Goal: Task Accomplishment & Management: Manage account settings

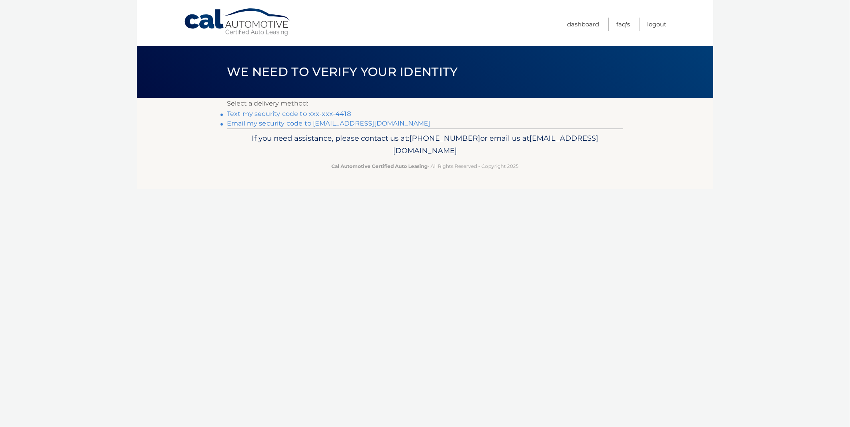
click at [310, 112] on link "Text my security code to xxx-xxx-4418" at bounding box center [289, 114] width 124 height 8
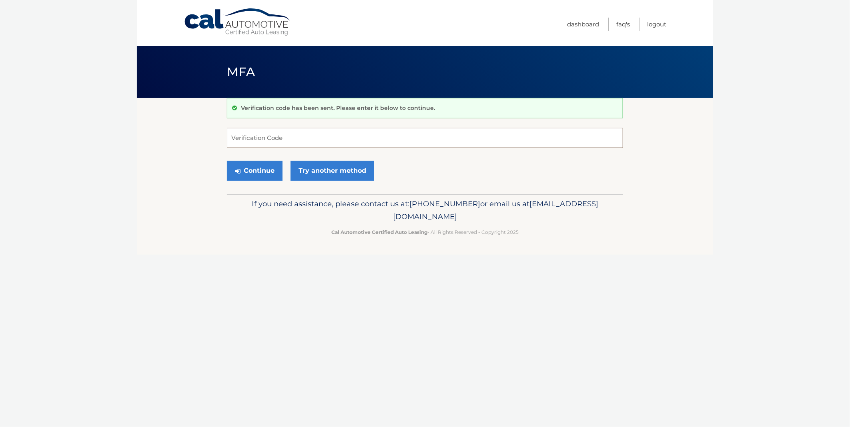
click at [241, 133] on input "Verification Code" at bounding box center [425, 138] width 396 height 20
type input "482182"
click at [249, 169] on button "Continue" at bounding box center [255, 171] width 56 height 20
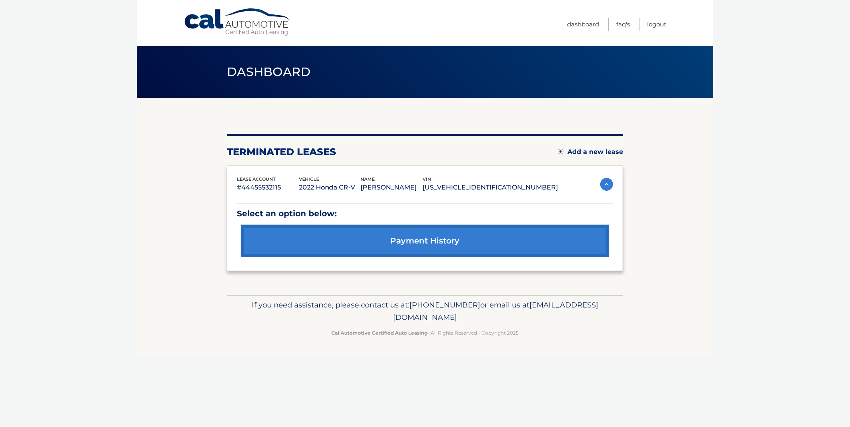
click at [581, 152] on link "Add a new lease" at bounding box center [590, 152] width 65 height 8
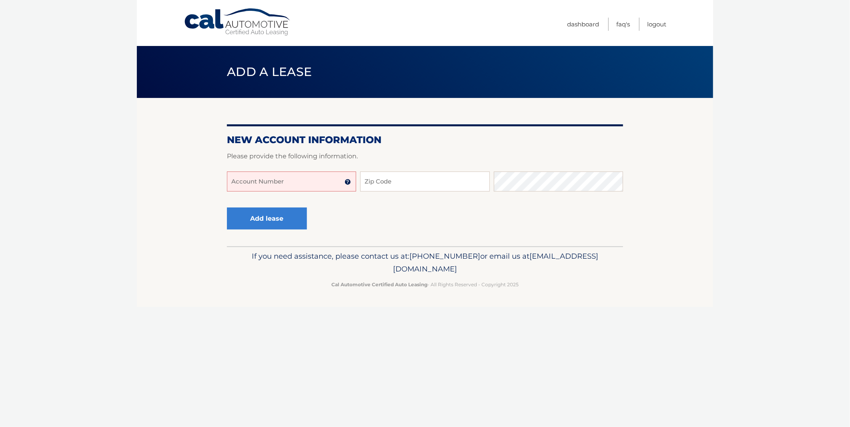
click at [251, 181] on input "Account Number" at bounding box center [291, 182] width 129 height 20
type input "44455933850"
click at [381, 184] on input "Zip Code" at bounding box center [424, 182] width 129 height 20
type input "08857"
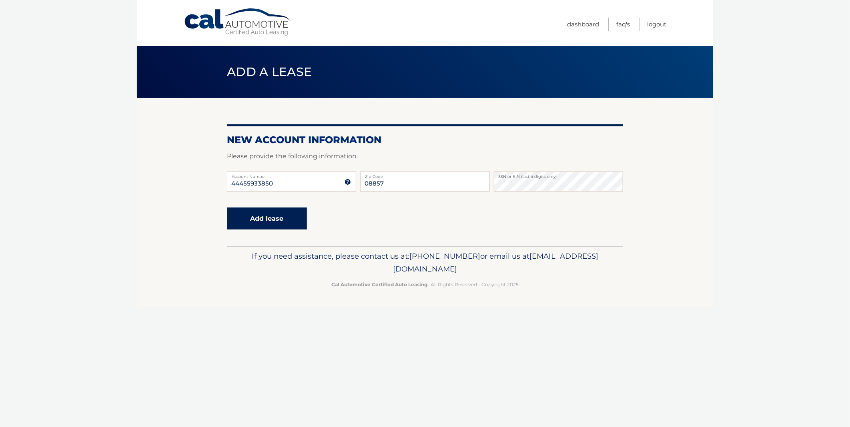
click at [270, 218] on button "Add lease" at bounding box center [267, 219] width 80 height 22
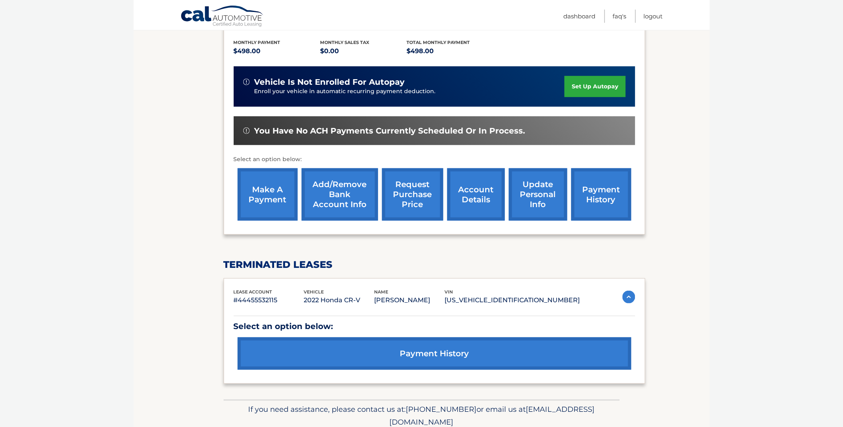
scroll to position [178, 0]
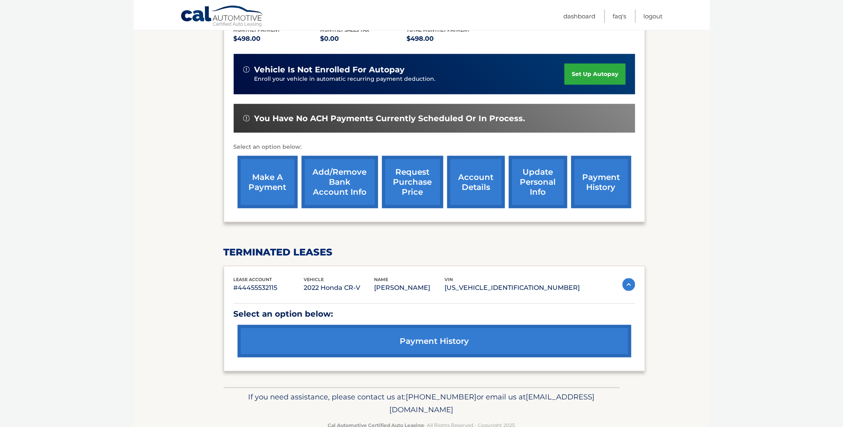
click at [585, 186] on link "payment history" at bounding box center [601, 182] width 60 height 52
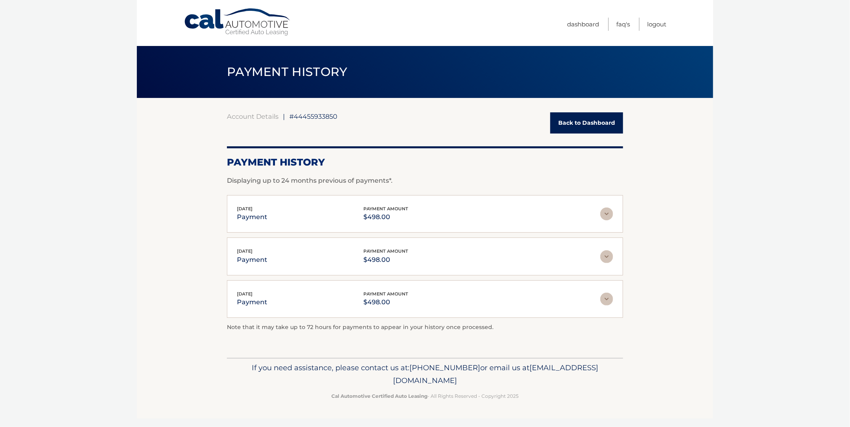
click at [582, 120] on link "Back to Dashboard" at bounding box center [586, 122] width 73 height 21
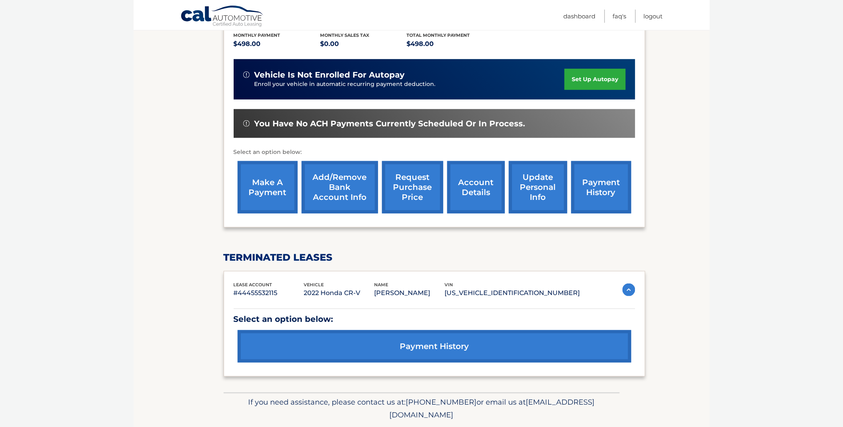
scroll to position [178, 0]
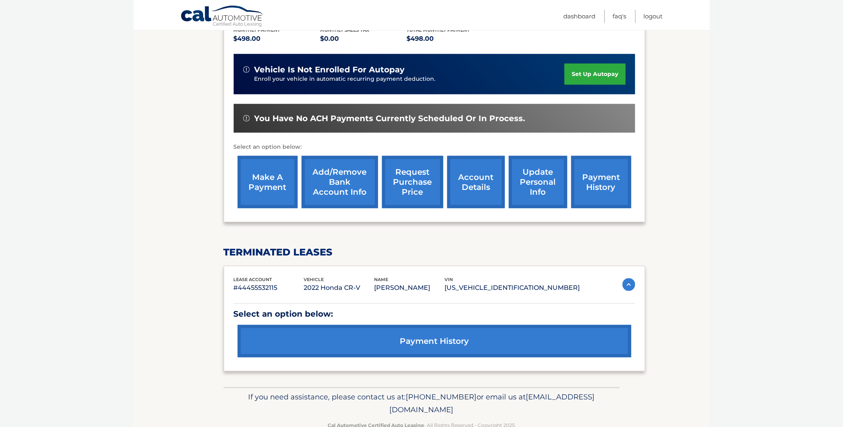
click at [475, 182] on link "account details" at bounding box center [476, 182] width 58 height 52
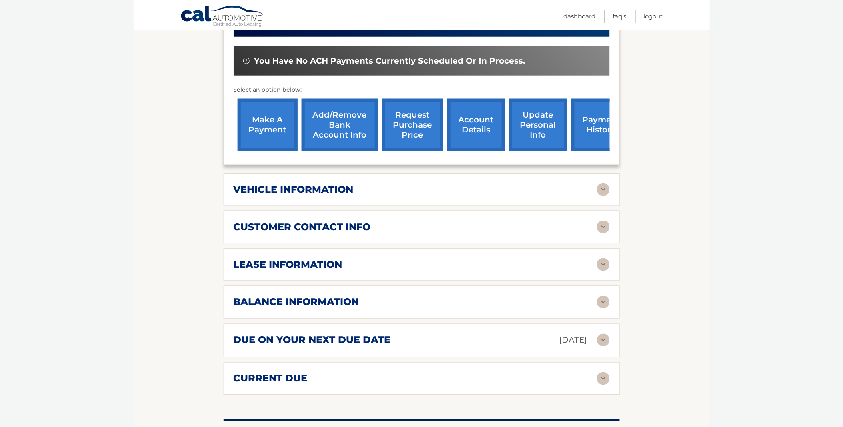
scroll to position [267, 0]
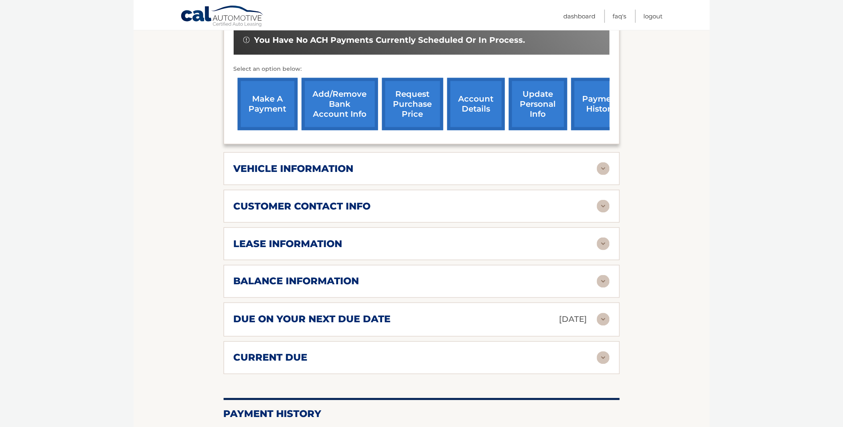
click at [602, 168] on img at bounding box center [603, 168] width 13 height 13
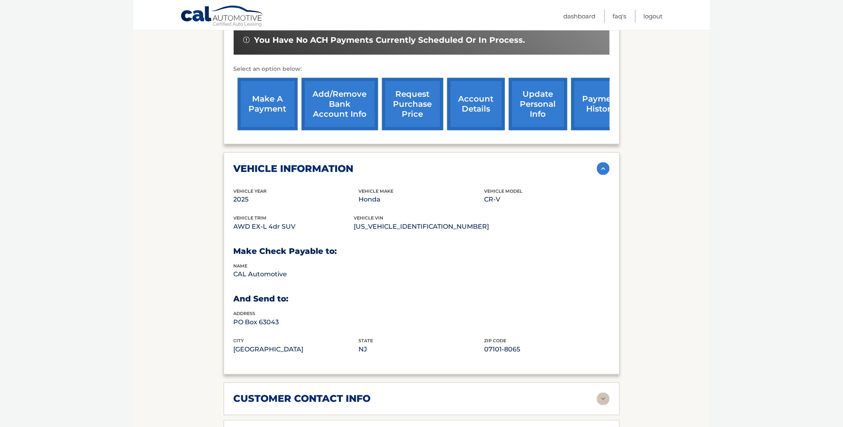
click at [603, 168] on img at bounding box center [603, 168] width 13 height 13
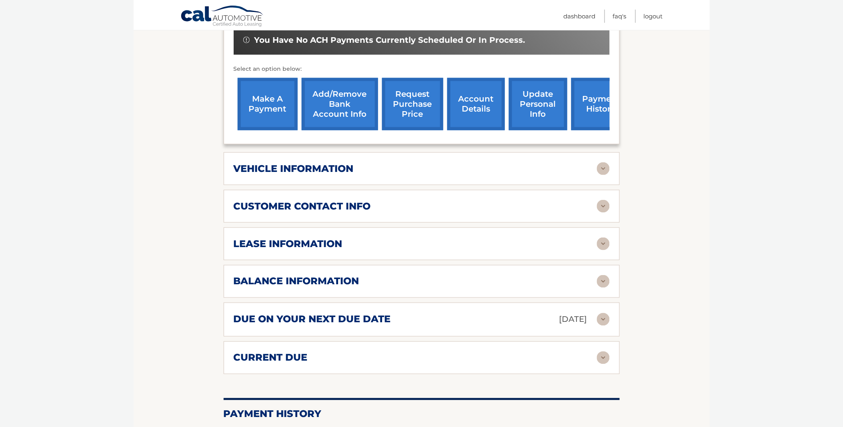
click at [601, 207] on img at bounding box center [603, 206] width 13 height 13
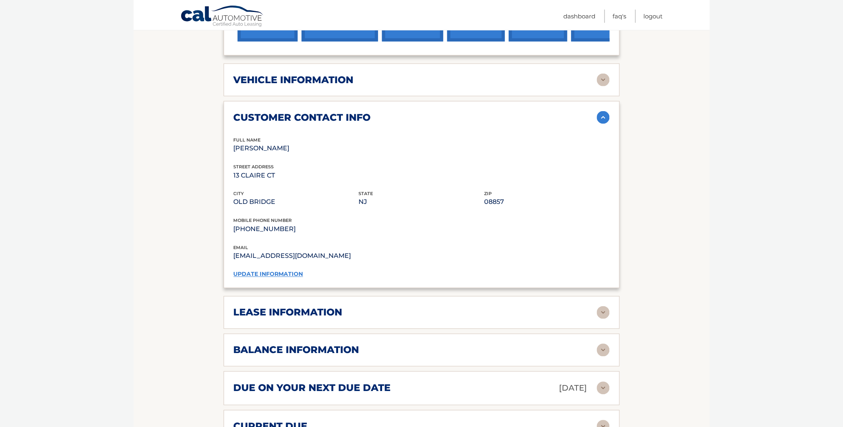
scroll to position [311, 0]
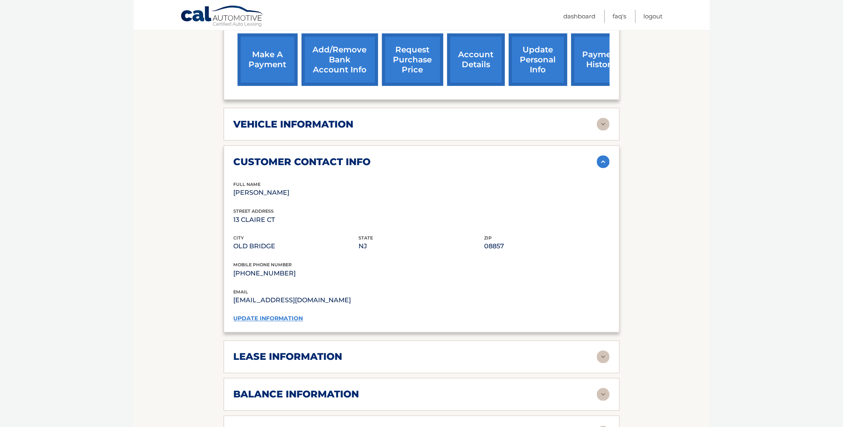
click at [603, 160] on img at bounding box center [603, 162] width 13 height 13
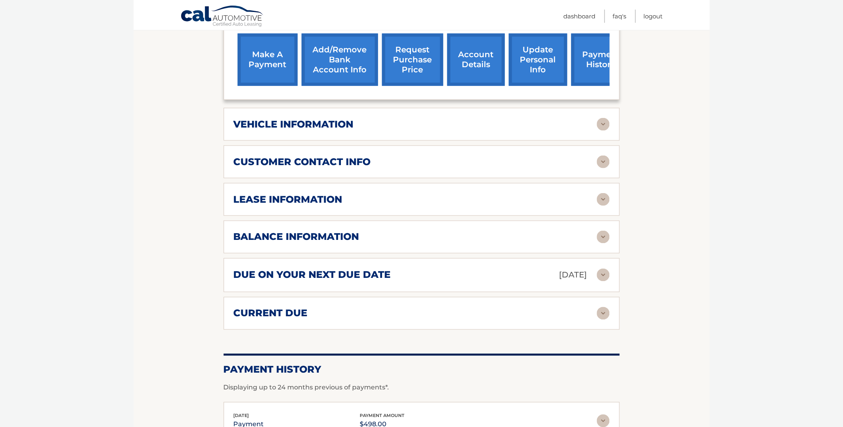
click at [604, 198] on img at bounding box center [603, 199] width 13 height 13
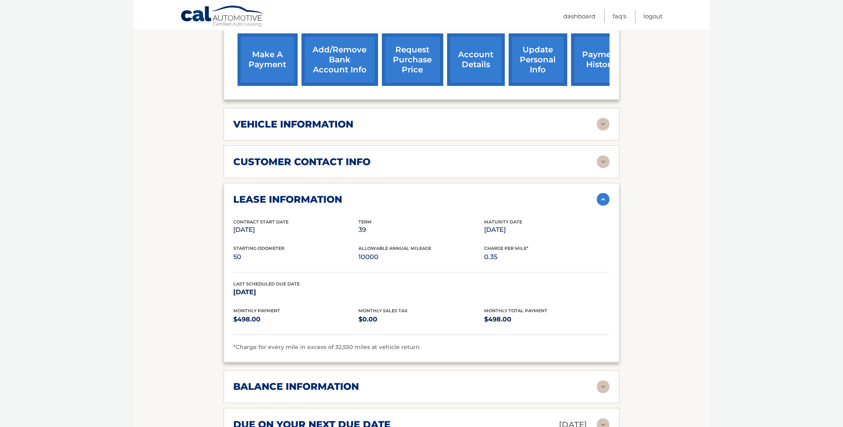
scroll to position [355, 0]
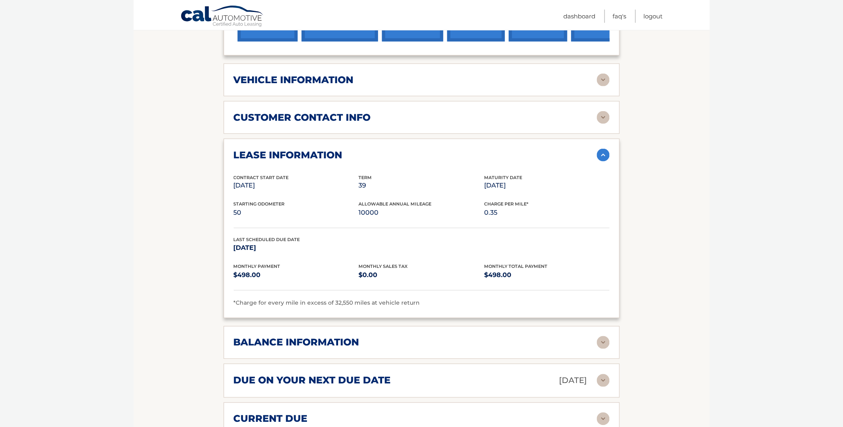
click at [604, 156] on img at bounding box center [603, 155] width 13 height 13
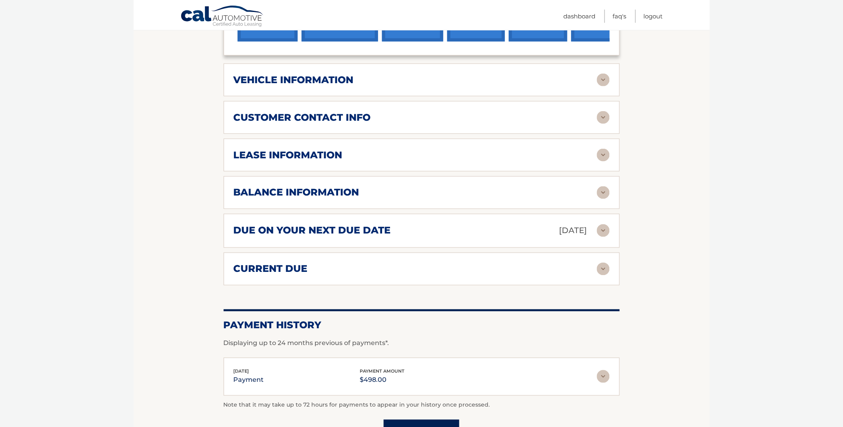
click at [606, 194] on img at bounding box center [603, 192] width 13 height 13
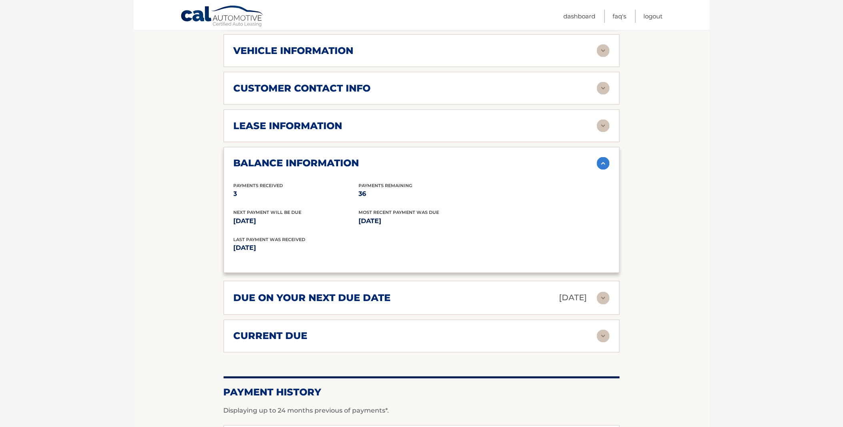
scroll to position [400, 0]
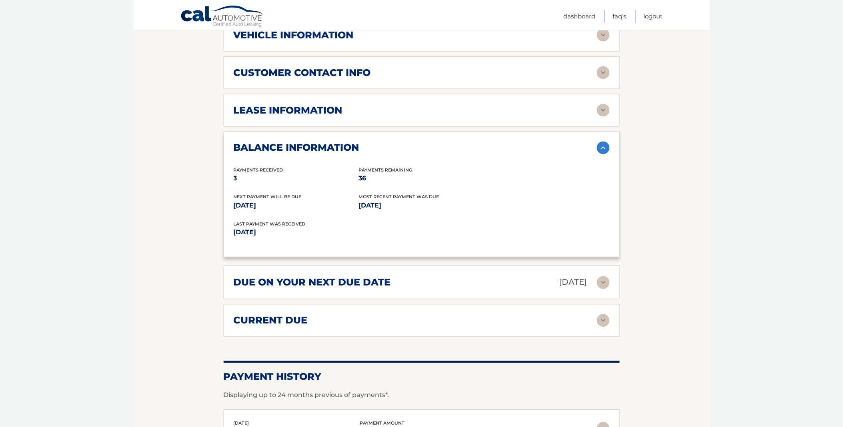
click at [601, 146] on img at bounding box center [603, 148] width 13 height 13
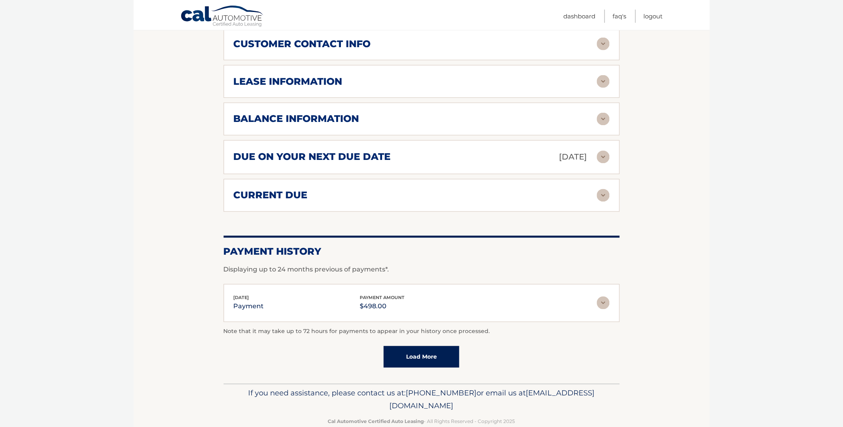
scroll to position [445, 0]
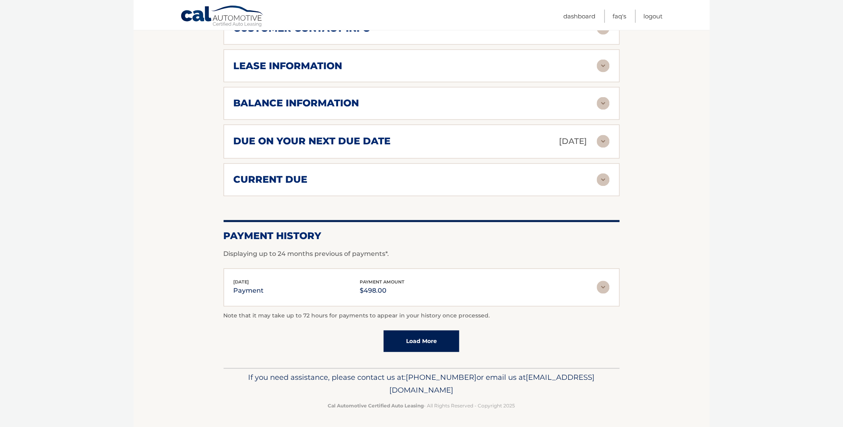
click at [602, 183] on img at bounding box center [603, 180] width 13 height 13
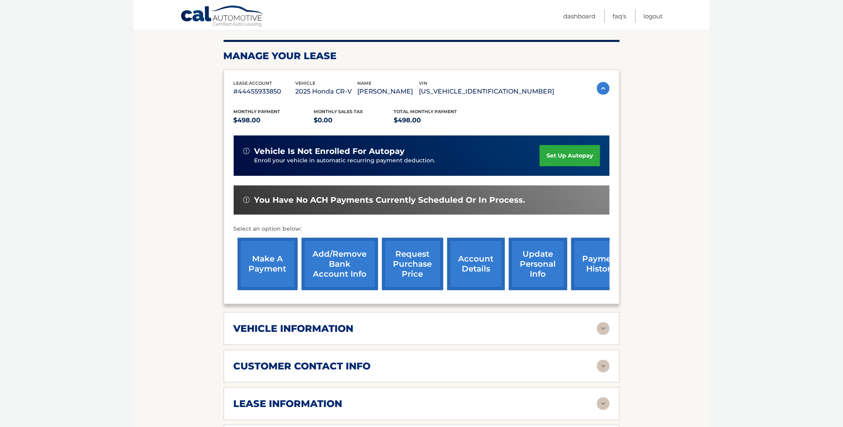
scroll to position [103, 0]
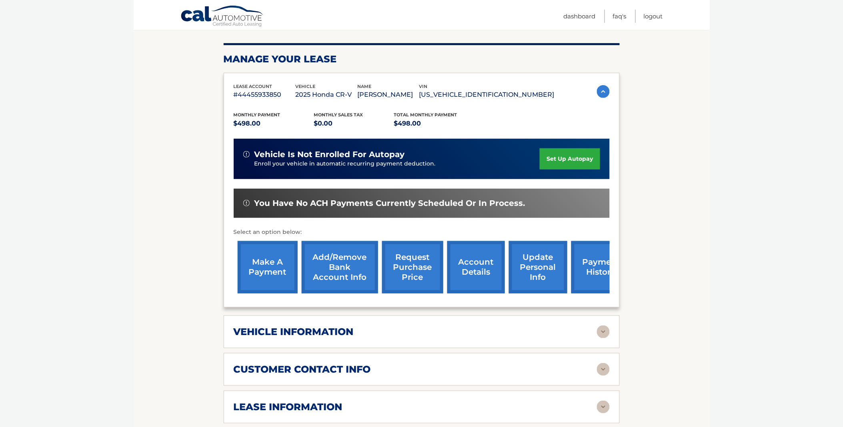
click at [530, 261] on link "update personal info" at bounding box center [538, 267] width 58 height 52
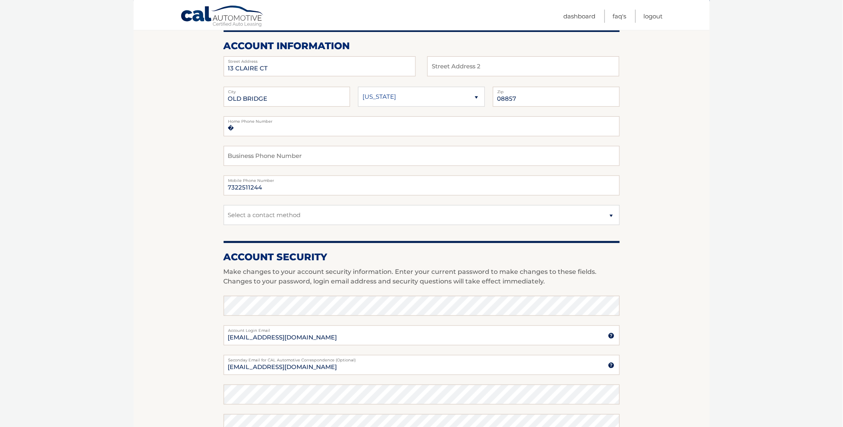
scroll to position [89, 0]
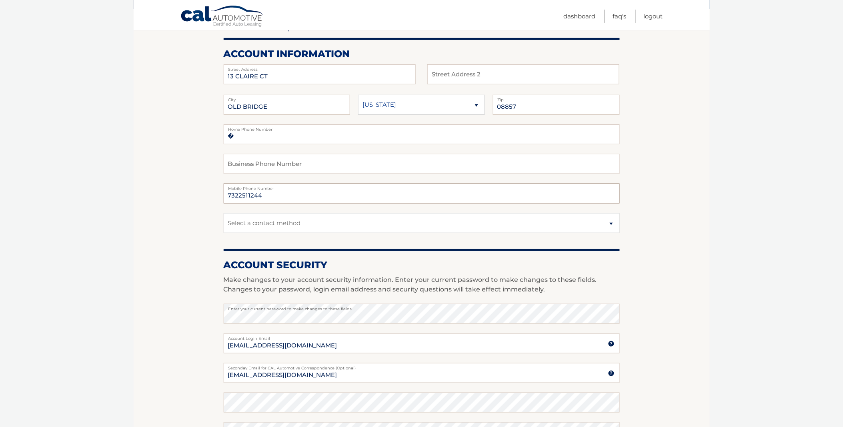
click at [278, 195] on input "7322511244" at bounding box center [422, 194] width 396 height 20
type input "7"
type input "9084204418"
click at [193, 200] on section "Account Overview | Edit Profile account information 13 CLAIRE CT Street Address…" at bounding box center [422, 300] width 576 height 583
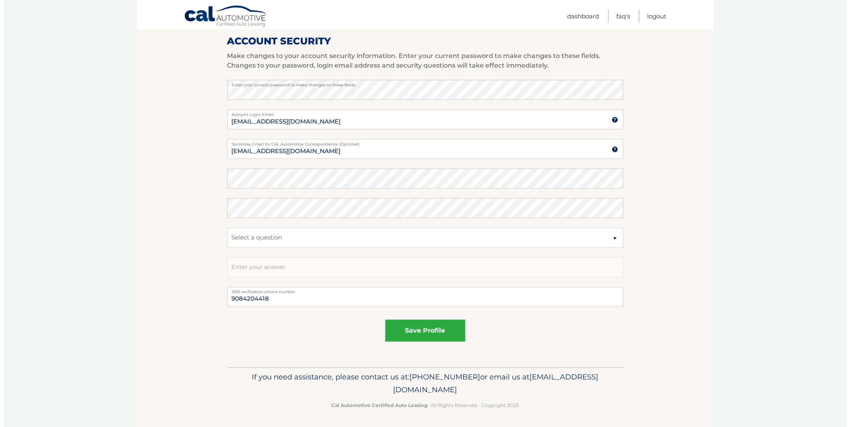
scroll to position [313, 0]
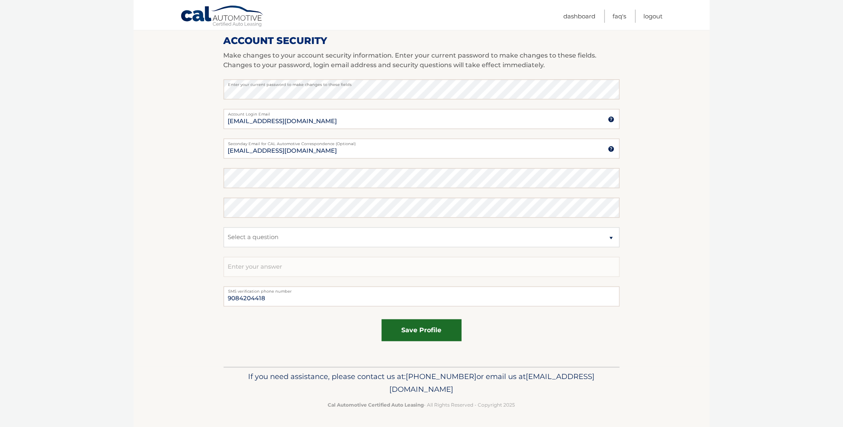
click at [418, 333] on button "save profile" at bounding box center [422, 331] width 80 height 22
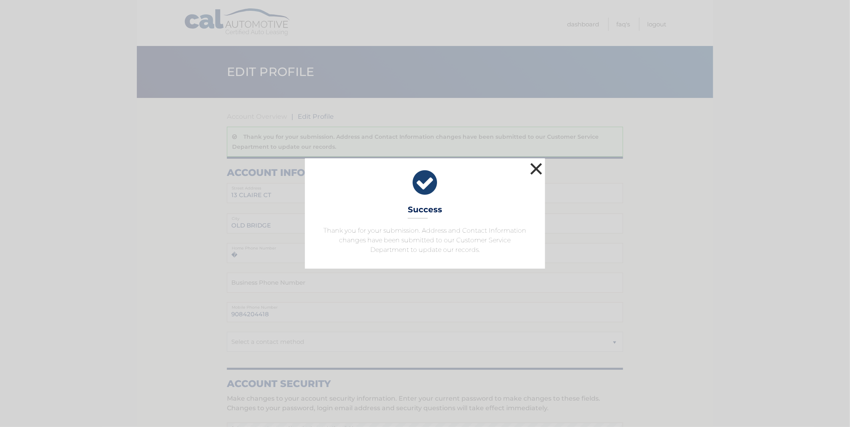
click at [541, 169] on button "×" at bounding box center [536, 169] width 16 height 16
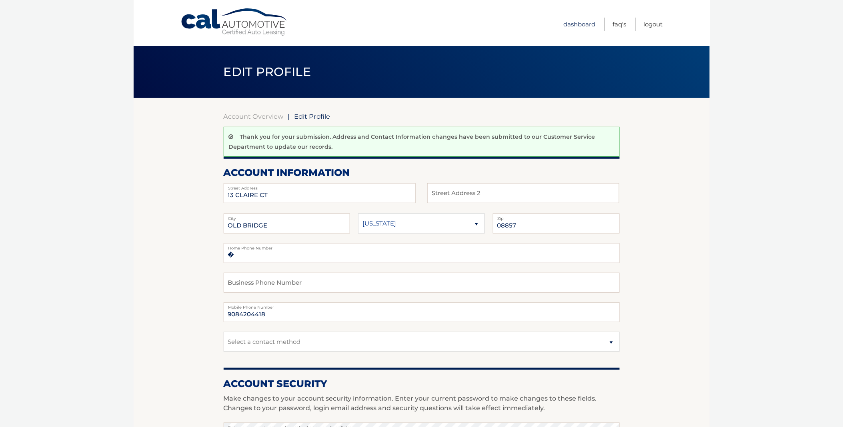
click at [574, 24] on link "Dashboard" at bounding box center [580, 24] width 32 height 13
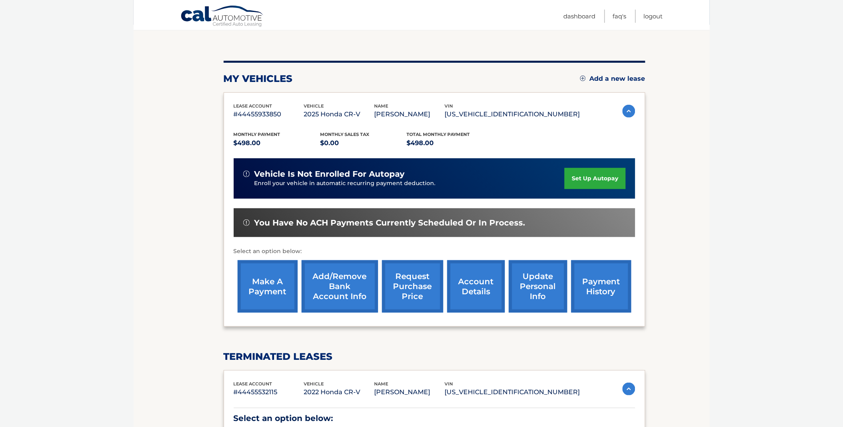
scroll to position [89, 0]
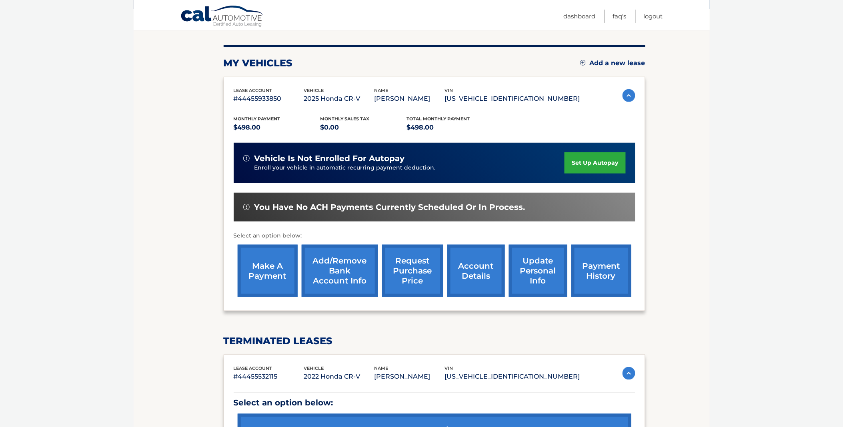
click at [345, 272] on link "Add/Remove bank account info" at bounding box center [340, 271] width 76 height 52
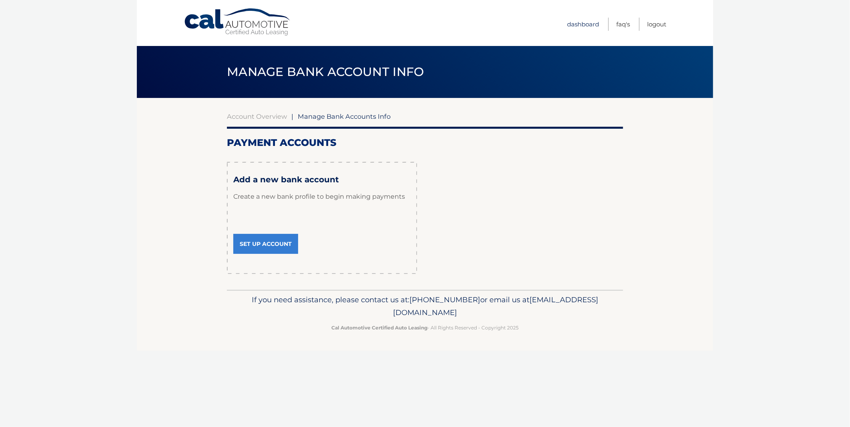
click at [581, 25] on link "Dashboard" at bounding box center [583, 24] width 32 height 13
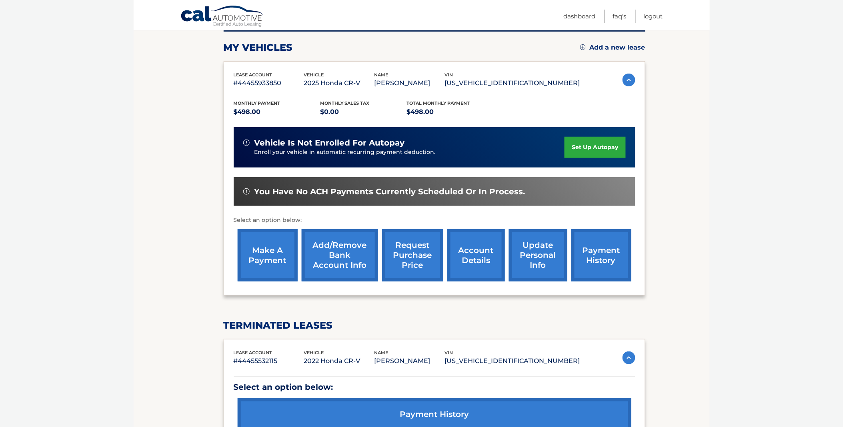
scroll to position [133, 0]
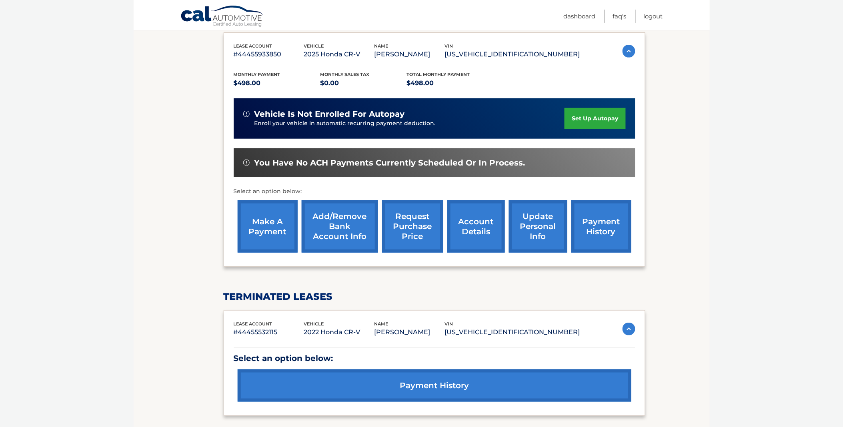
click at [539, 232] on link "update personal info" at bounding box center [538, 226] width 58 height 52
click at [466, 225] on link "account details" at bounding box center [476, 226] width 58 height 52
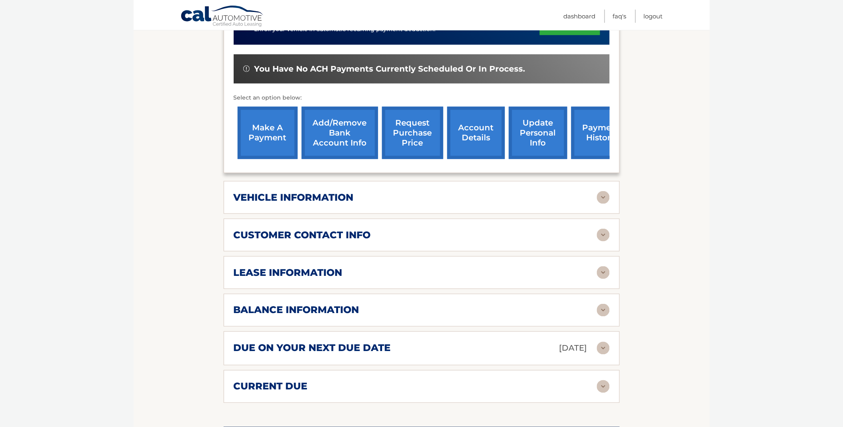
scroll to position [267, 0]
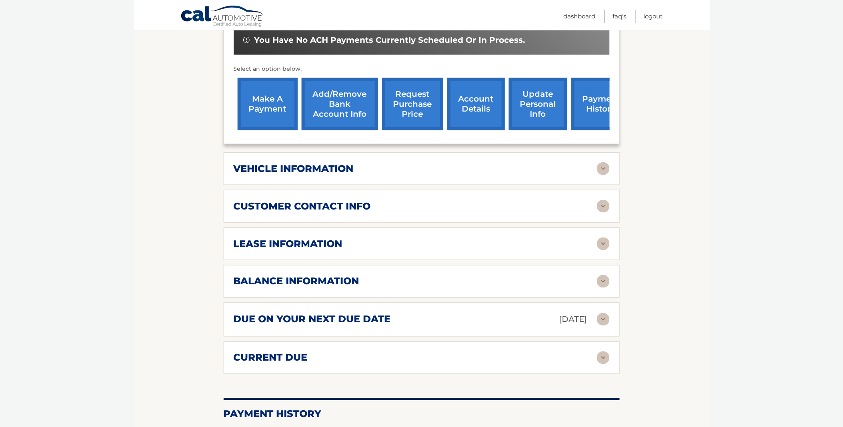
click at [601, 243] on img at bounding box center [603, 244] width 13 height 13
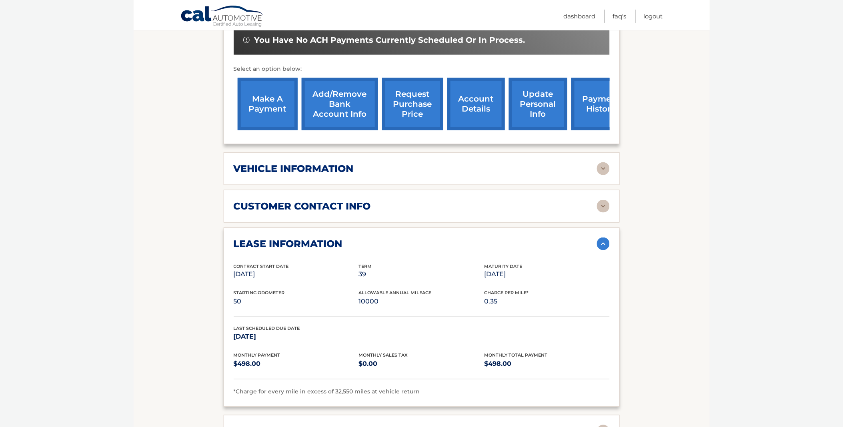
click at [601, 242] on img at bounding box center [603, 244] width 13 height 13
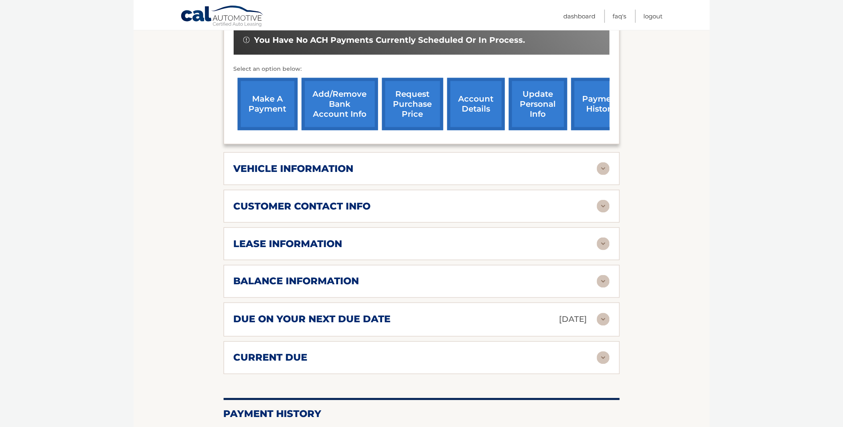
click at [605, 167] on img at bounding box center [603, 168] width 13 height 13
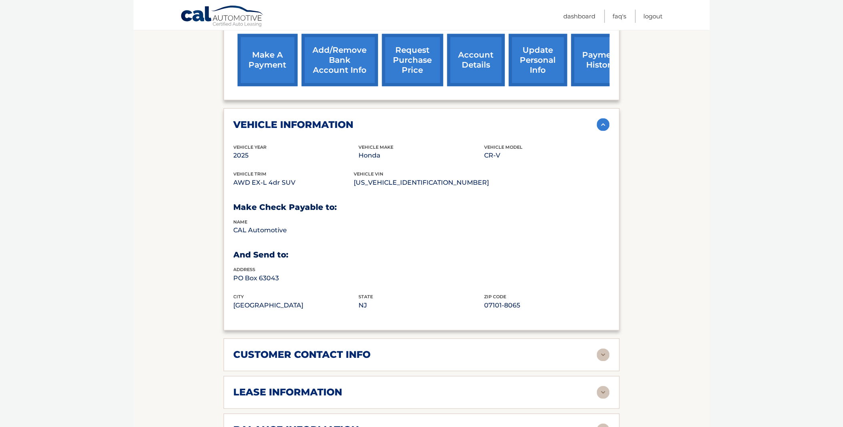
scroll to position [311, 0]
click at [602, 126] on img at bounding box center [603, 124] width 13 height 13
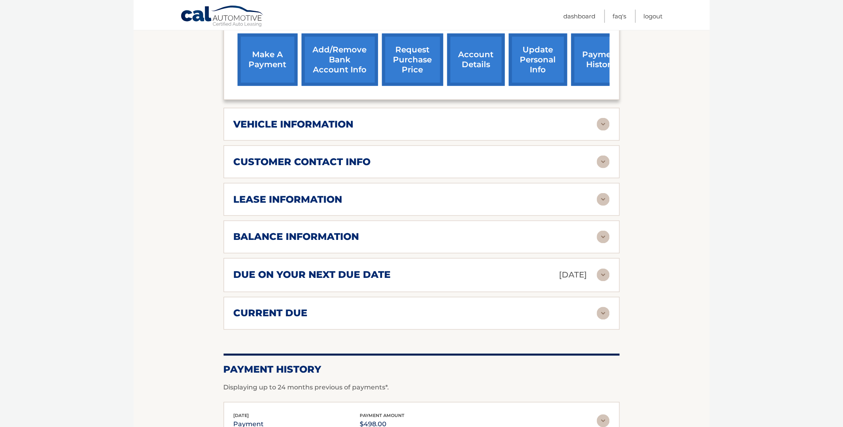
click at [605, 237] on img at bounding box center [603, 237] width 13 height 13
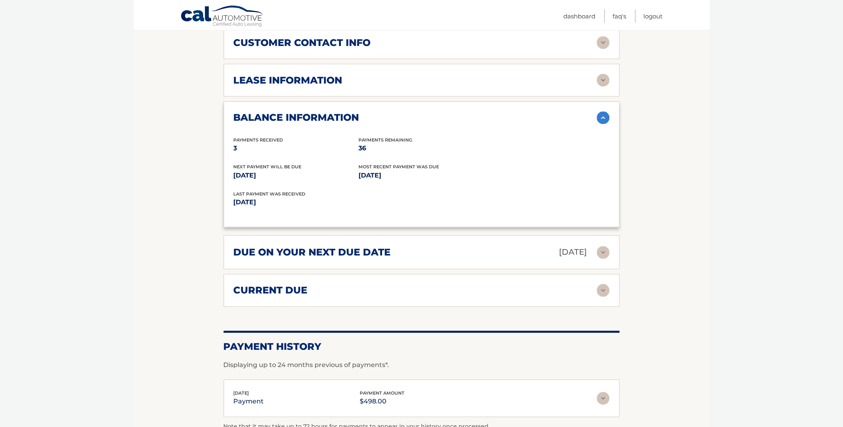
scroll to position [445, 0]
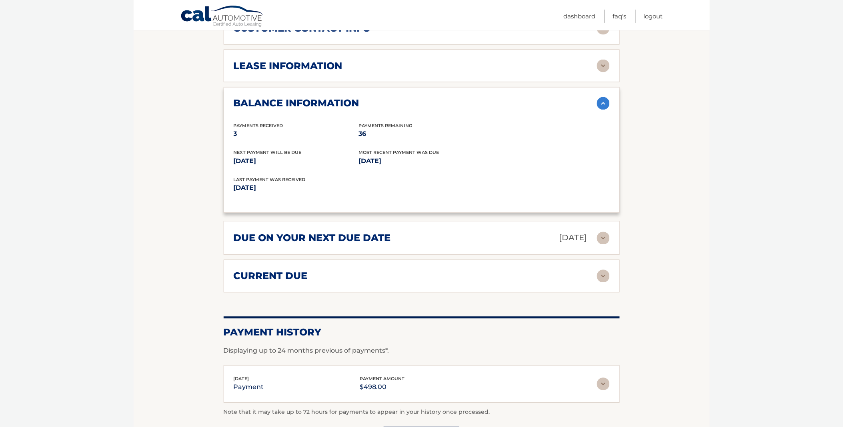
click at [605, 101] on img at bounding box center [603, 103] width 13 height 13
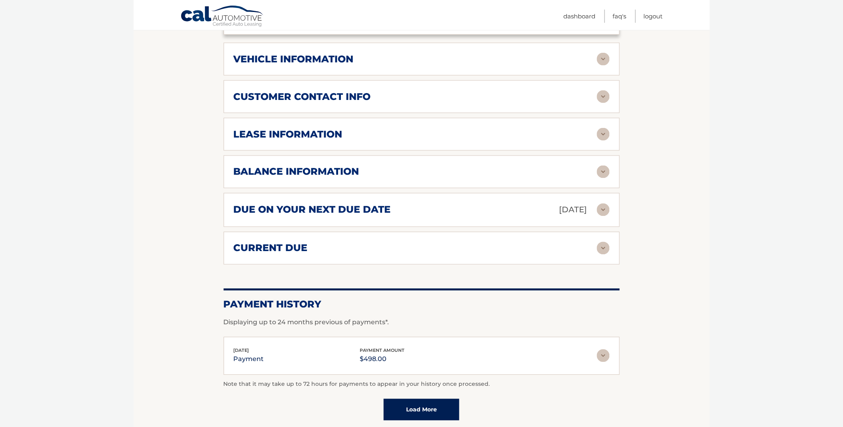
scroll to position [445, 0]
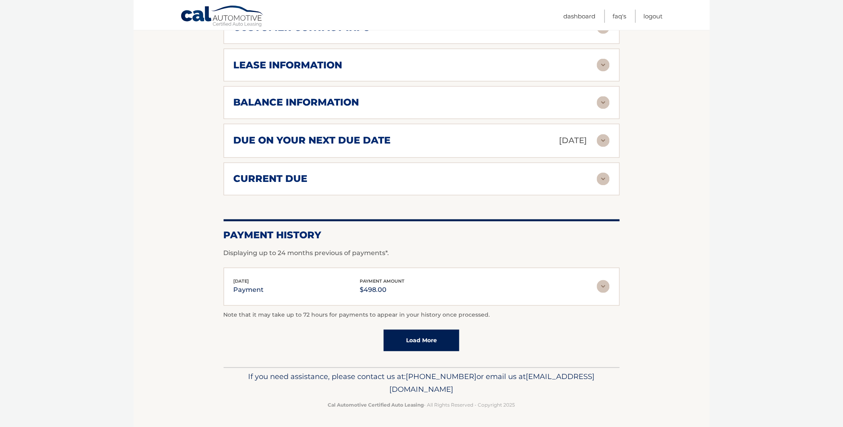
drag, startPoint x: 421, startPoint y: 340, endPoint x: 431, endPoint y: 337, distance: 10.4
click at [422, 340] on link "Load More" at bounding box center [422, 341] width 76 height 22
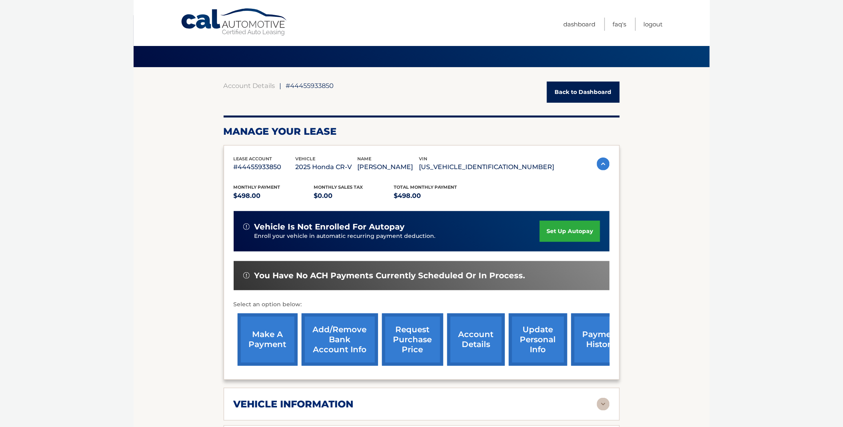
scroll to position [0, 0]
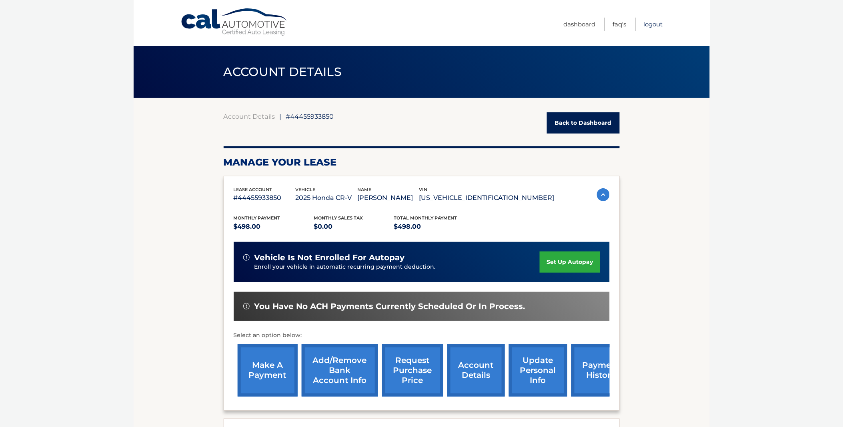
click at [657, 22] on link "Logout" at bounding box center [653, 24] width 19 height 13
